Goal: Transaction & Acquisition: Purchase product/service

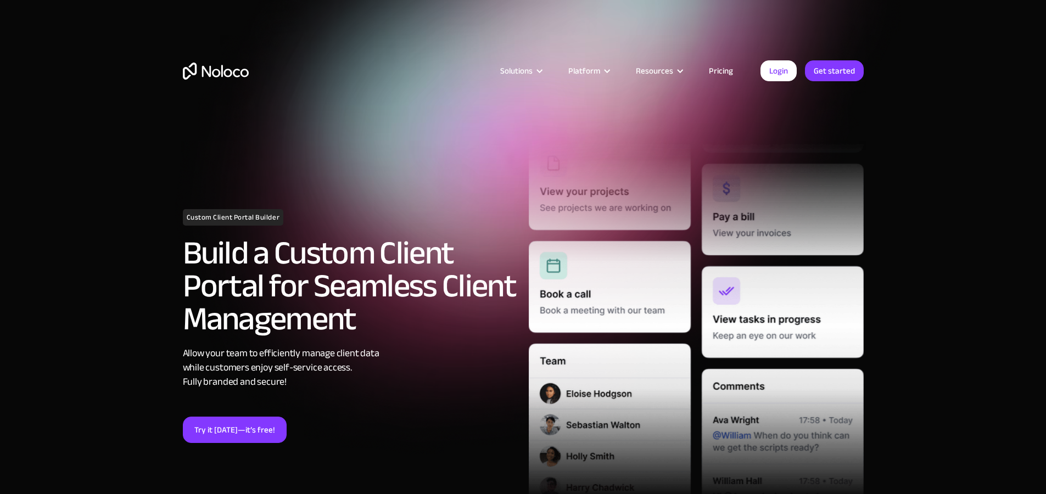
click at [456, 435] on div "Try it today—it’s free!" at bounding box center [350, 430] width 335 height 26
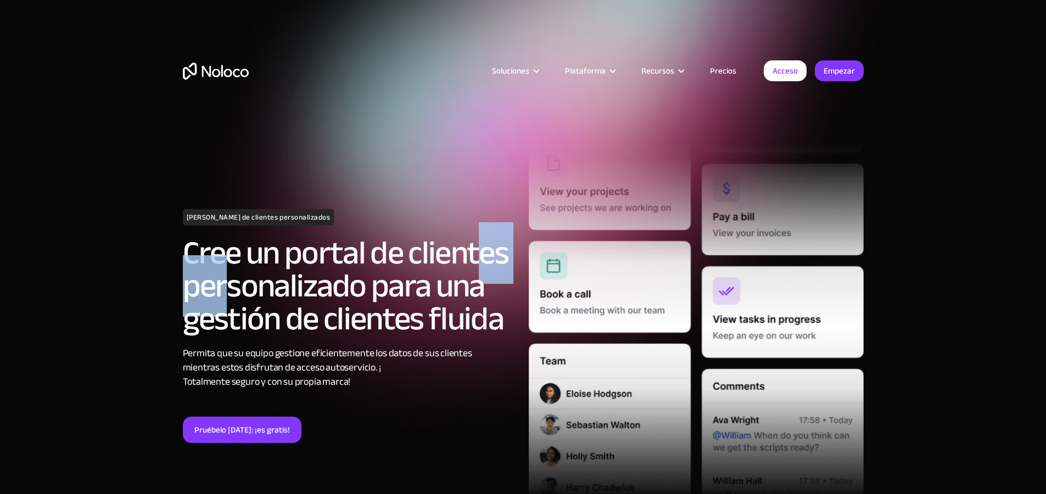
drag, startPoint x: 229, startPoint y: 297, endPoint x: 475, endPoint y: 276, distance: 246.9
click at [475, 276] on font "Cree un portal de clientes personalizado para una gestión de clientes fluida" at bounding box center [346, 285] width 326 height 127
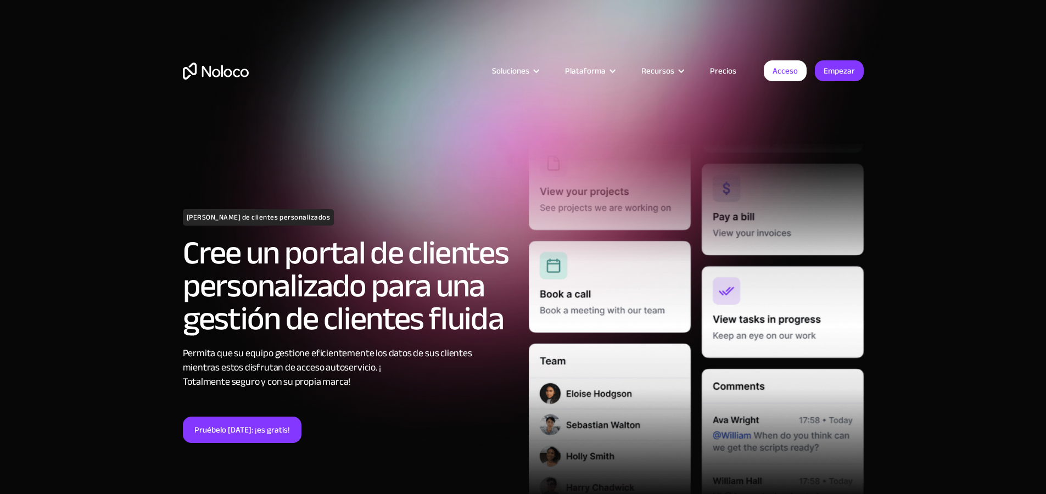
click at [424, 315] on font "Cree un portal de clientes personalizado para una gestión de clientes fluida" at bounding box center [346, 285] width 326 height 127
click at [346, 337] on font "Cree un portal de clientes personalizado para una gestión de clientes fluida" at bounding box center [346, 285] width 326 height 127
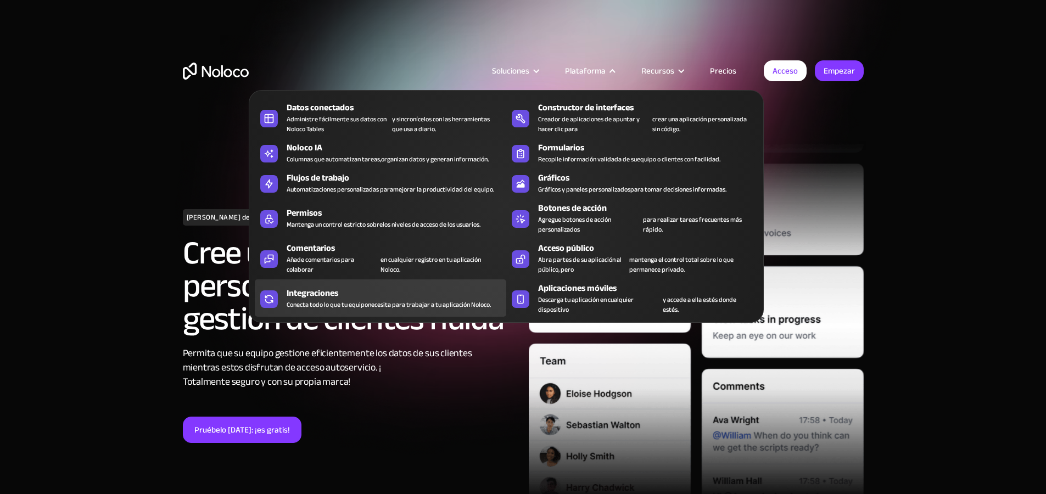
click at [363, 311] on font "Conecta todo lo que tu equipo" at bounding box center [327, 305] width 81 height 12
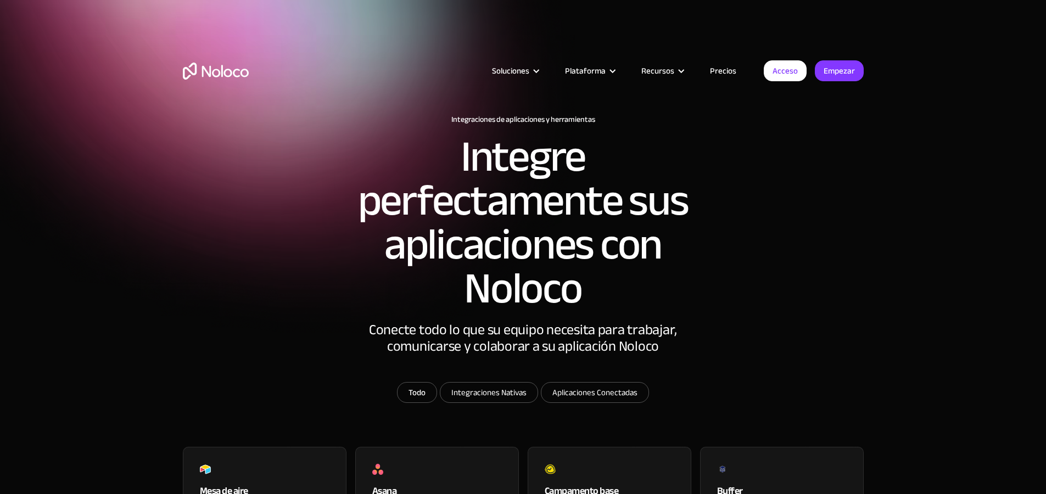
click at [715, 71] on font "Precios" at bounding box center [723, 70] width 26 height 15
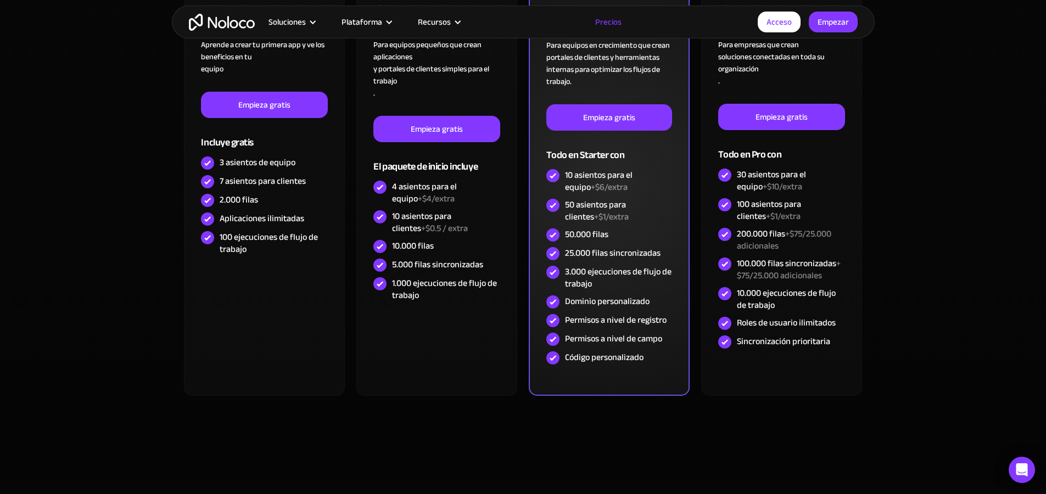
scroll to position [461, 0]
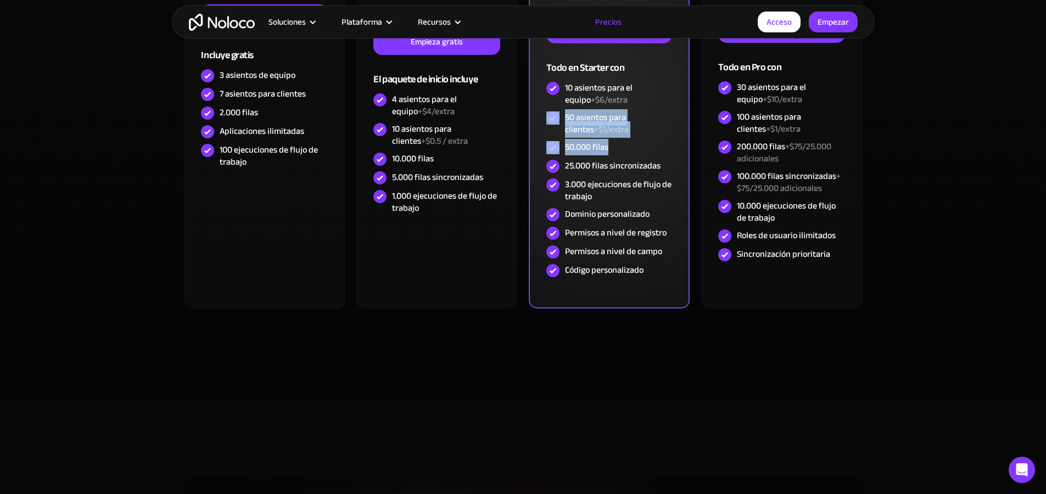
drag, startPoint x: 643, startPoint y: 147, endPoint x: 559, endPoint y: 109, distance: 92.4
click at [559, 109] on div "PRO RECOMENDADO $ 119 / mes Para equipos en crecimiento que crean portales de c…" at bounding box center [608, 86] width 125 height 388
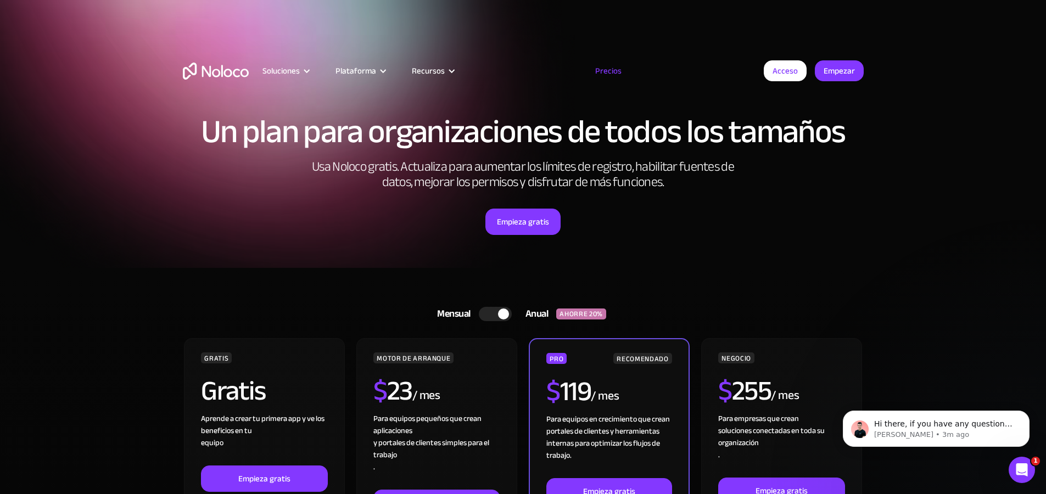
scroll to position [0, 0]
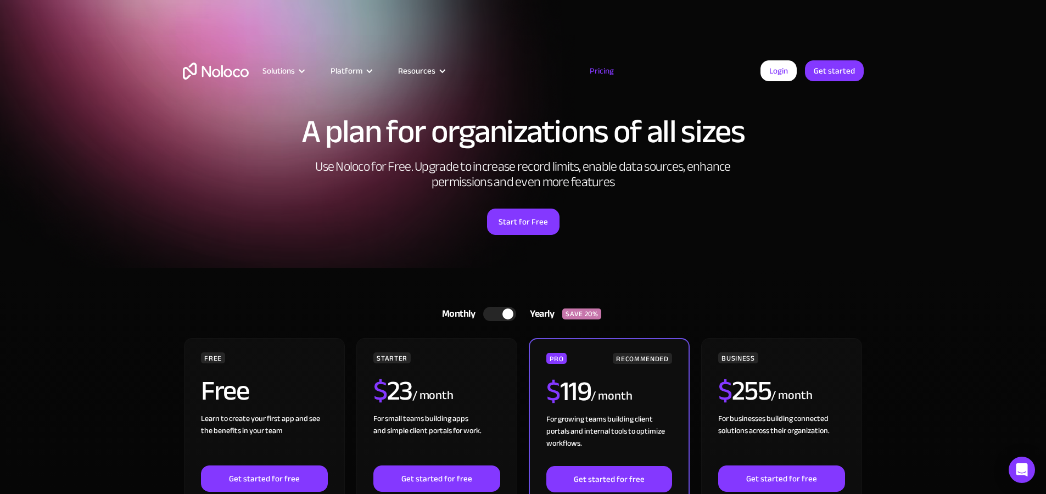
click at [222, 92] on div "Solutions Use Cases Business Types Project Management Keep track of customers, …" at bounding box center [523, 70] width 703 height 87
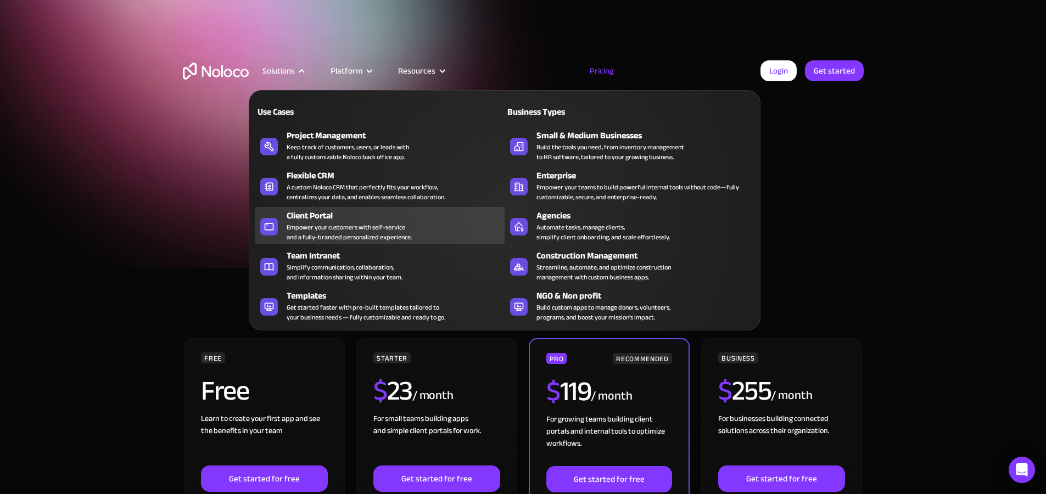
click at [307, 217] on div "Client Portal" at bounding box center [398, 215] width 223 height 13
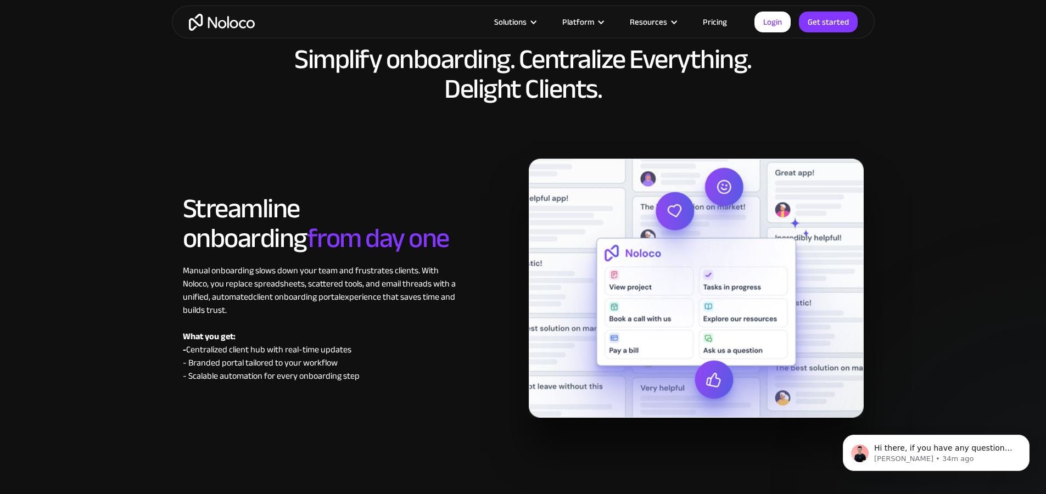
scroll to position [4993, 0]
